Goal: Task Accomplishment & Management: Manage account settings

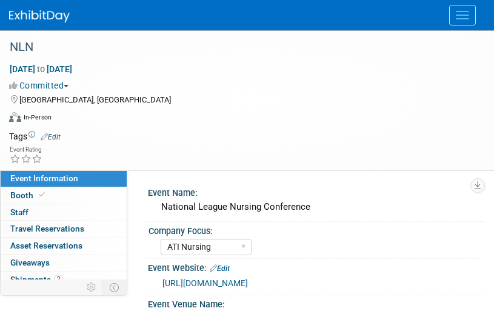
select select "ATI Nursing"
select select "Tier 1"
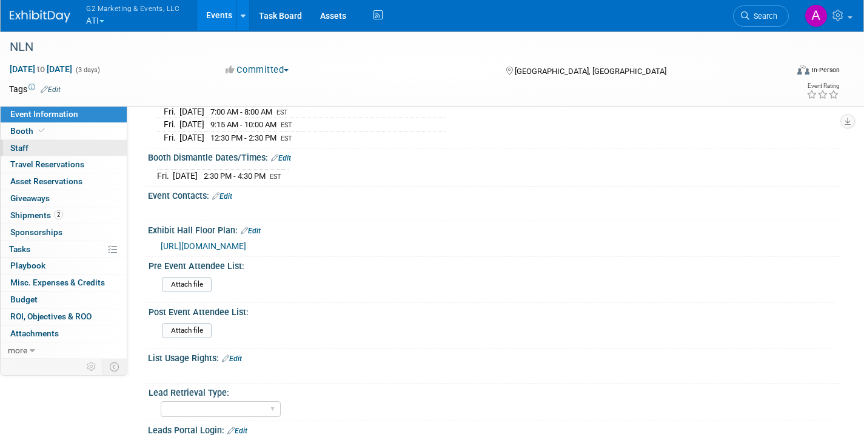
scroll to position [352, 0]
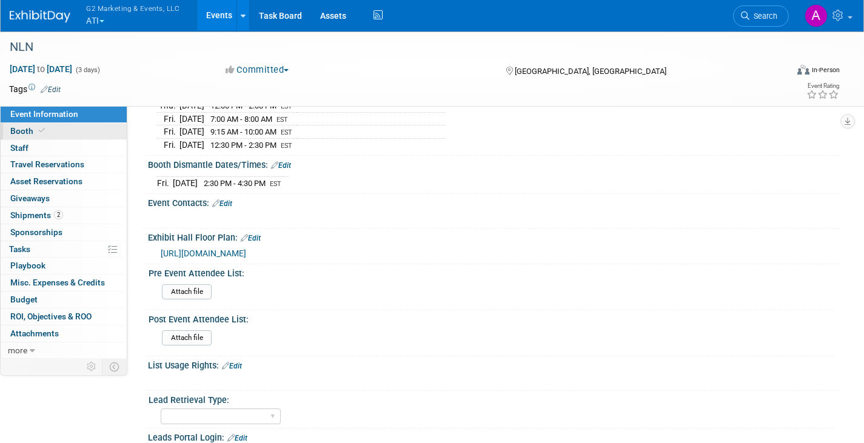
click at [25, 129] on span "Booth" at bounding box center [28, 131] width 37 height 10
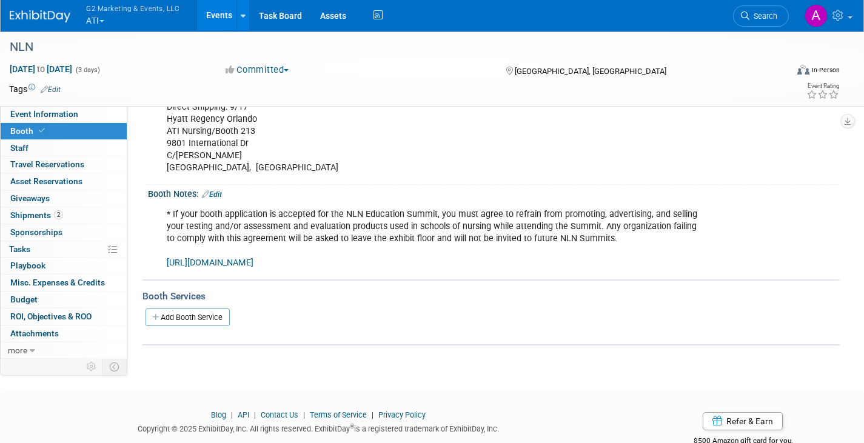
scroll to position [431, 0]
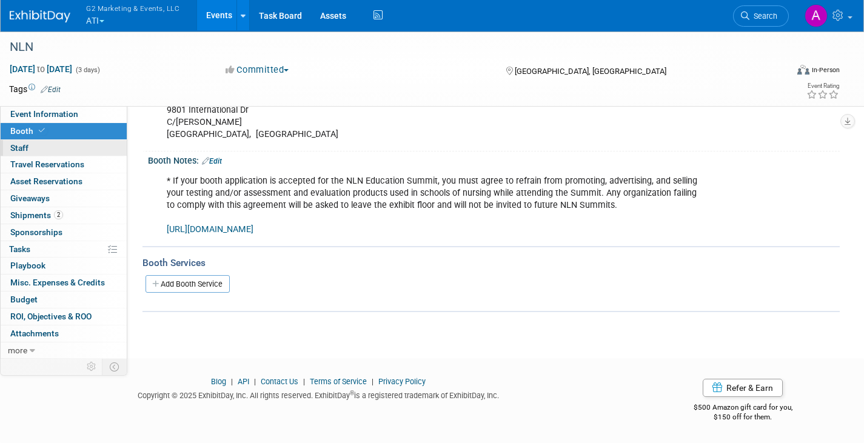
click at [18, 145] on span "Staff 0" at bounding box center [19, 148] width 18 height 10
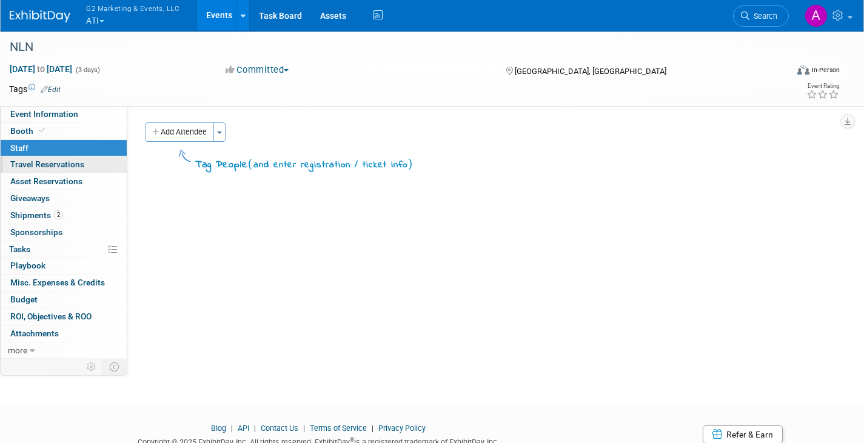
click at [25, 160] on span "Travel Reservations 0" at bounding box center [47, 164] width 74 height 10
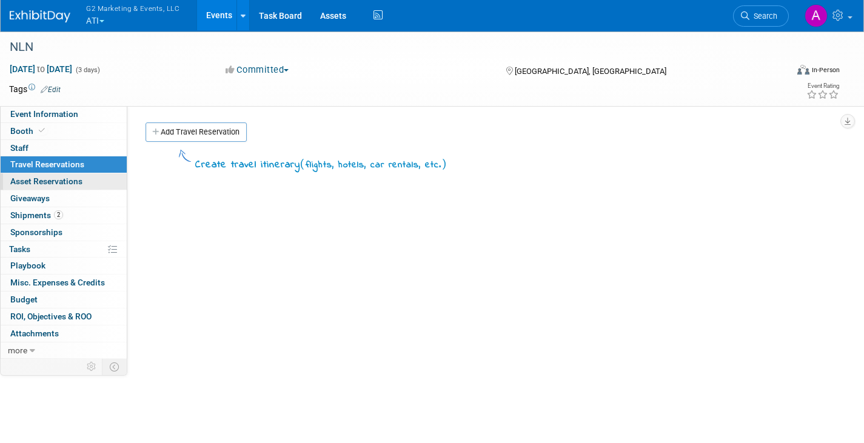
click at [35, 178] on span "Asset Reservations 0" at bounding box center [46, 181] width 72 height 10
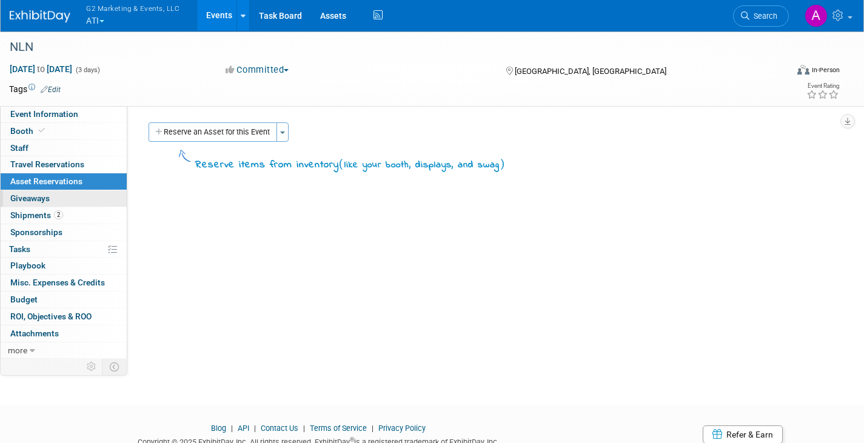
click at [36, 194] on span "Giveaways 0" at bounding box center [29, 198] width 39 height 10
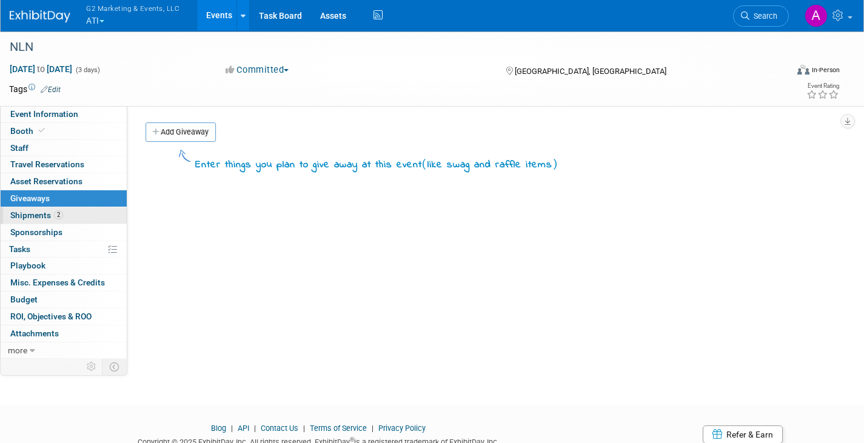
click at [30, 218] on span "Shipments 2" at bounding box center [36, 215] width 53 height 10
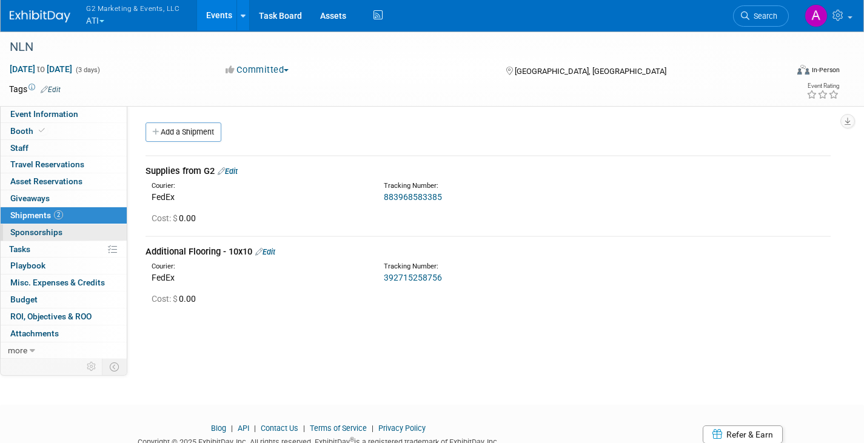
click at [35, 236] on span "Sponsorships 0" at bounding box center [36, 232] width 52 height 10
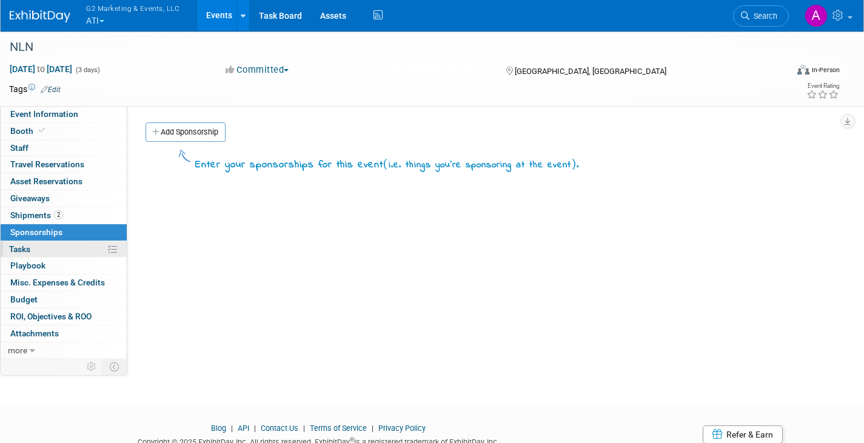
click at [35, 253] on link "0% Tasks 0%" at bounding box center [64, 249] width 126 height 16
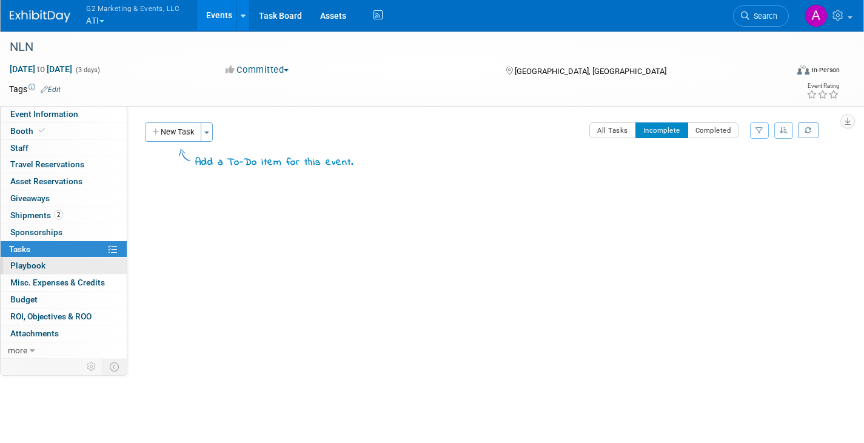
click at [36, 261] on span "Playbook 0" at bounding box center [27, 266] width 35 height 10
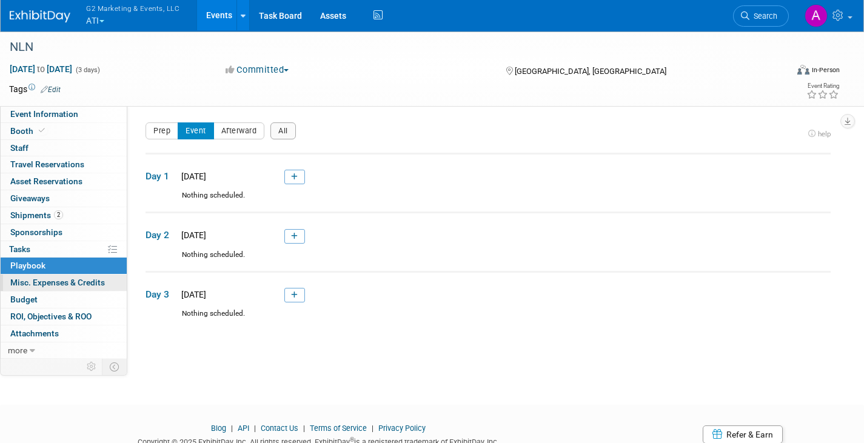
click at [44, 282] on span "Misc. Expenses & Credits 0" at bounding box center [57, 283] width 95 height 10
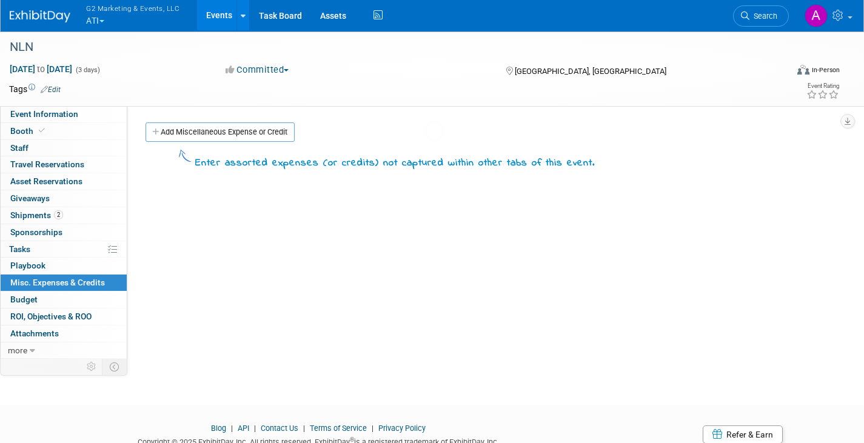
click at [42, 310] on link "0 ROI, Objectives & ROO 0" at bounding box center [64, 317] width 126 height 16
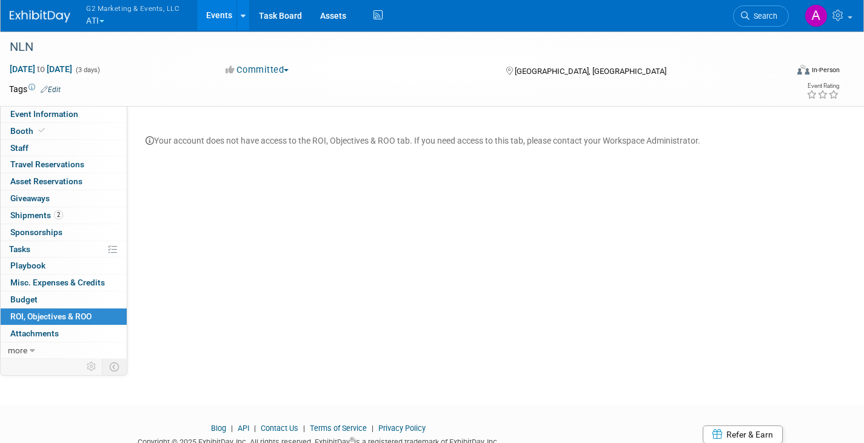
drag, startPoint x: 28, startPoint y: 302, endPoint x: 30, endPoint y: 323, distance: 20.7
click at [28, 302] on span "Budget" at bounding box center [23, 300] width 27 height 10
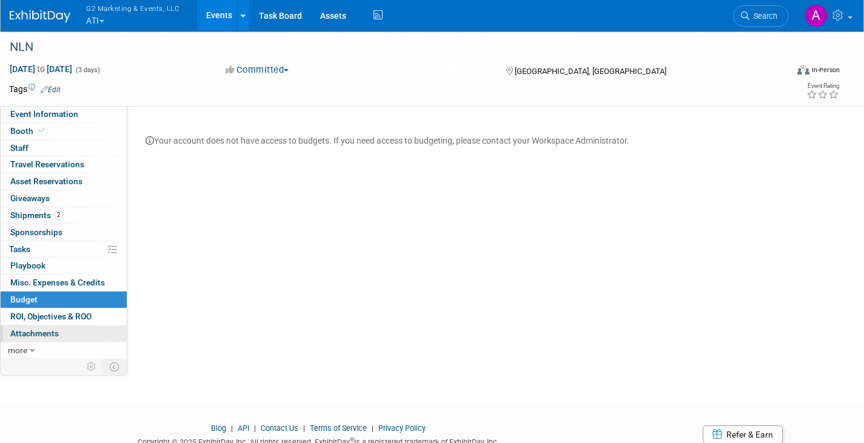
click at [33, 310] on link "0 Attachments 0" at bounding box center [64, 334] width 126 height 16
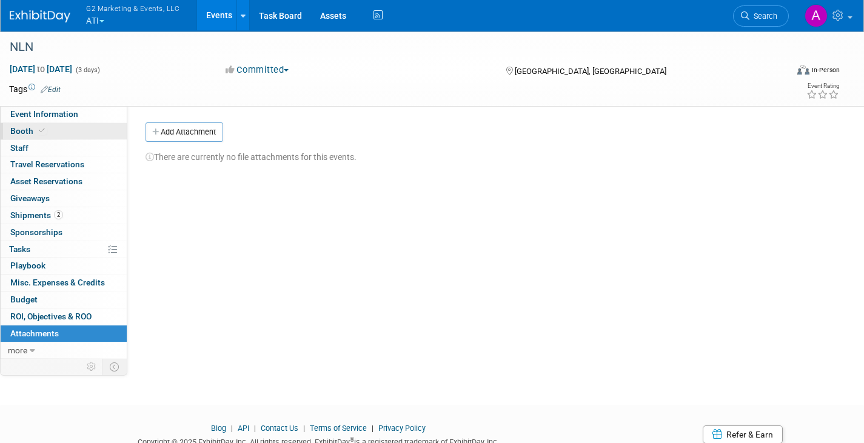
click at [25, 132] on span "Booth" at bounding box center [28, 131] width 37 height 10
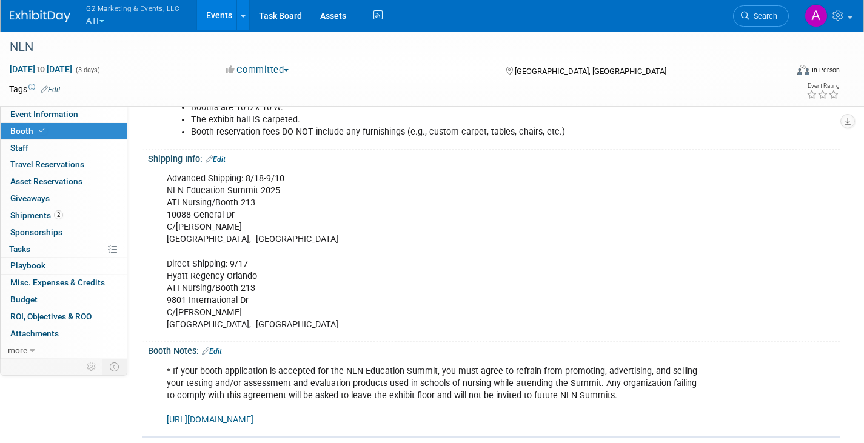
scroll to position [364, 0]
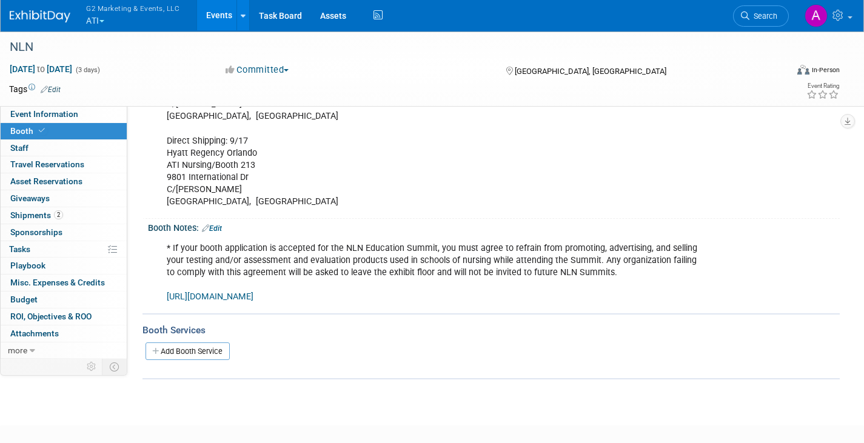
click at [253, 298] on link "[URL][DOMAIN_NAME]" at bounding box center [210, 297] width 87 height 10
